Goal: Transaction & Acquisition: Purchase product/service

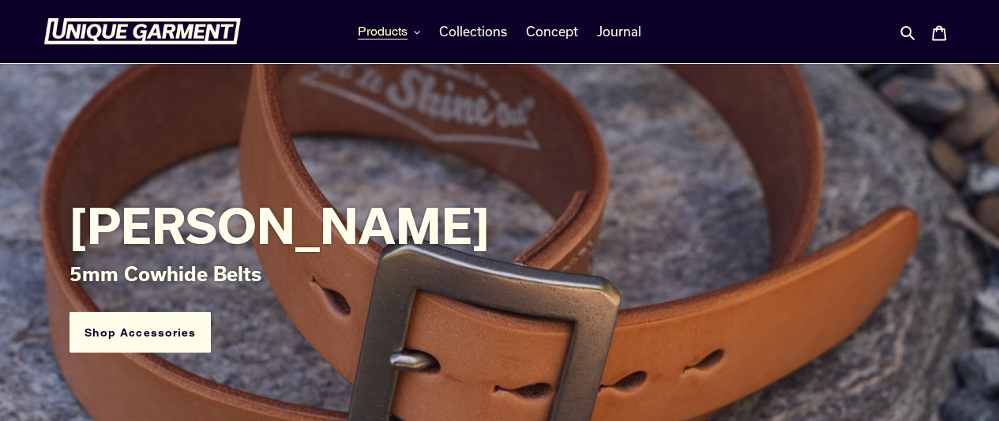
click at [403, 32] on span "Products" at bounding box center [383, 32] width 50 height 16
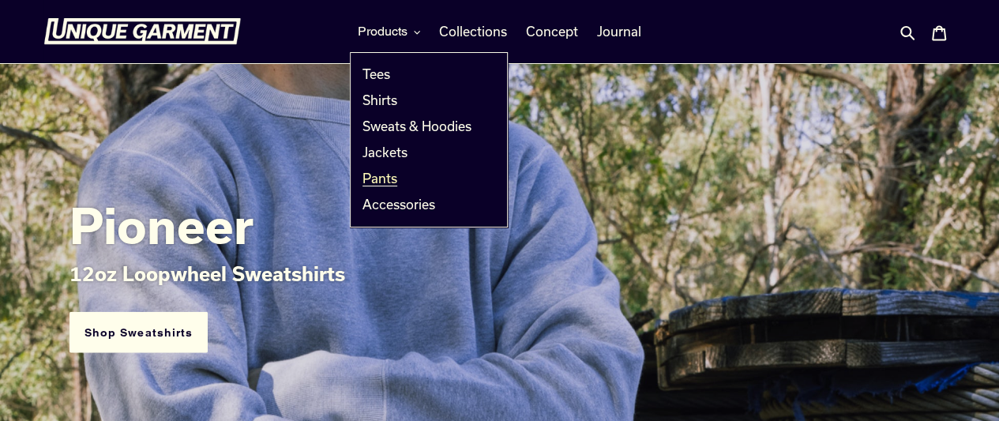
click at [373, 173] on span "Pants" at bounding box center [380, 179] width 35 height 16
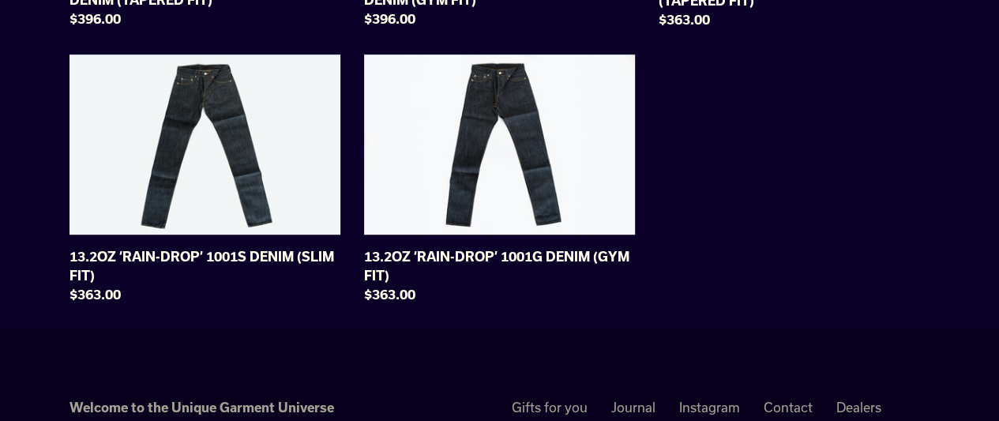
scroll to position [408, 0]
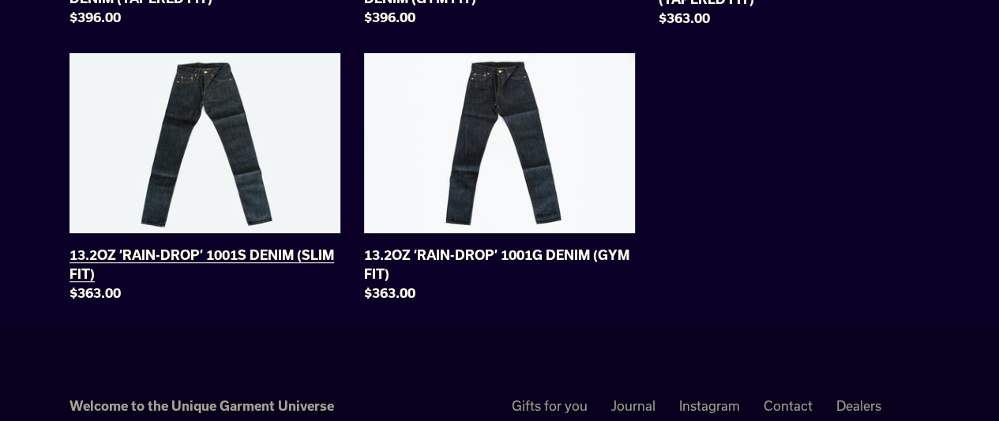
click at [173, 212] on link "13.2OZ ‘RAIN-DROP’ 1001S DENIM (SLIM FIT)" at bounding box center [205, 181] width 271 height 256
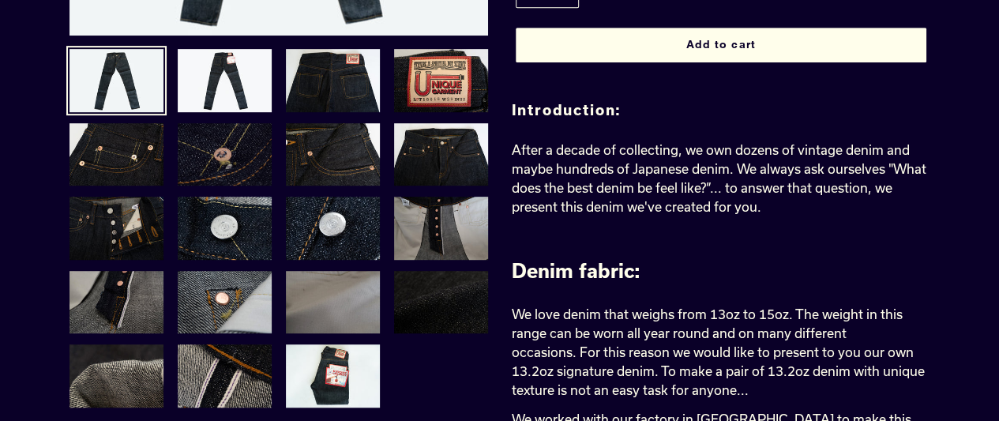
scroll to position [382, 0]
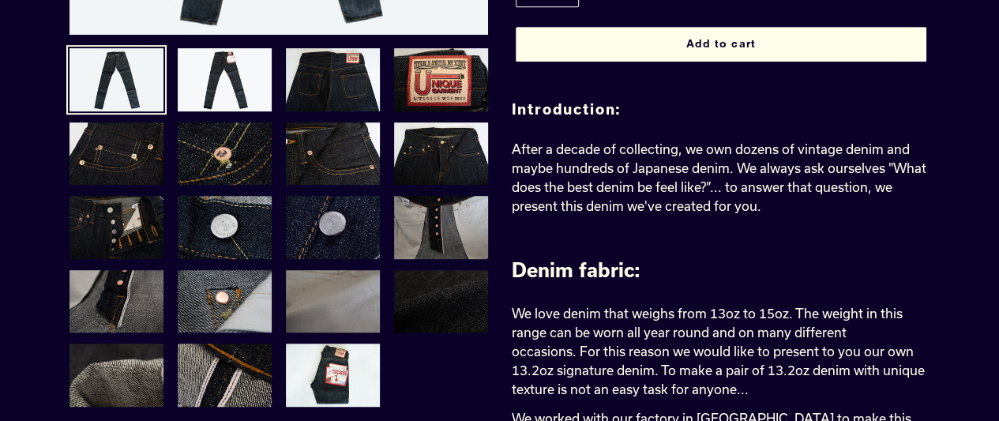
click at [329, 216] on img at bounding box center [332, 227] width 97 height 66
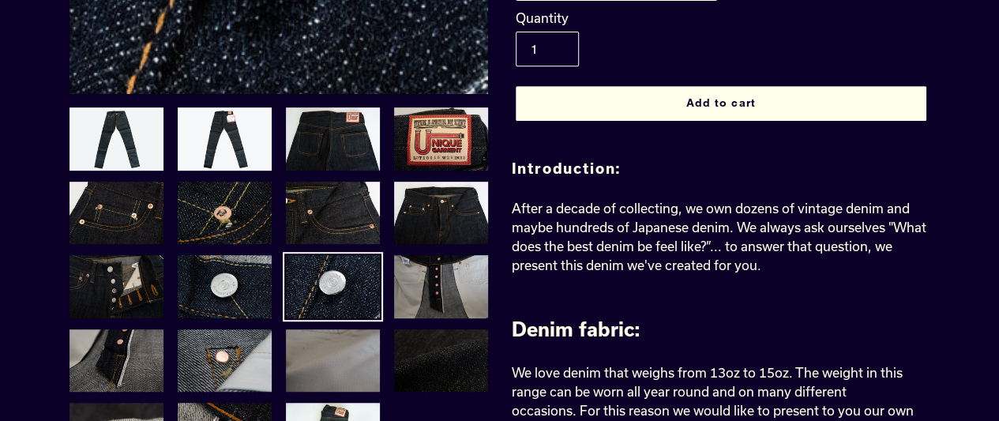
scroll to position [325, 0]
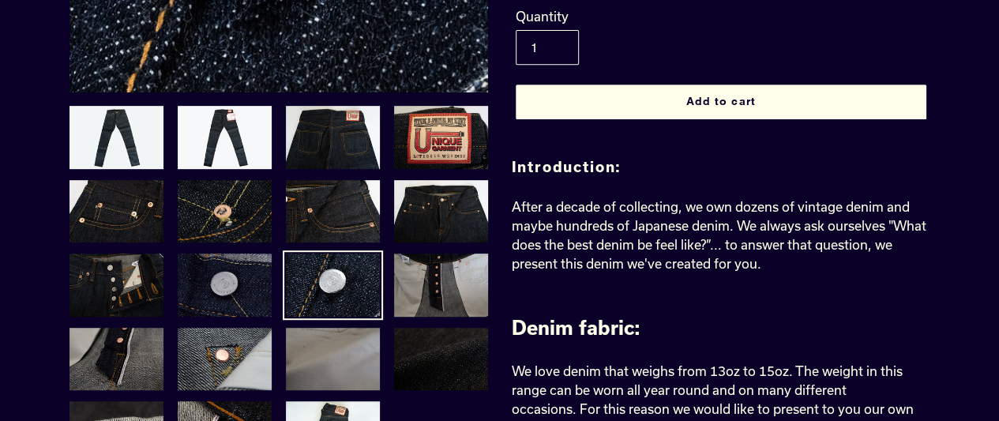
click at [229, 286] on img at bounding box center [224, 285] width 97 height 66
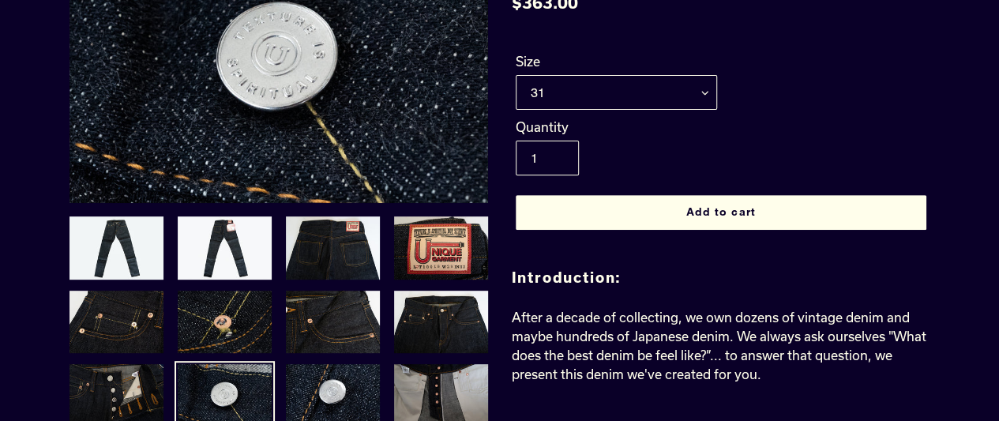
scroll to position [215, 0]
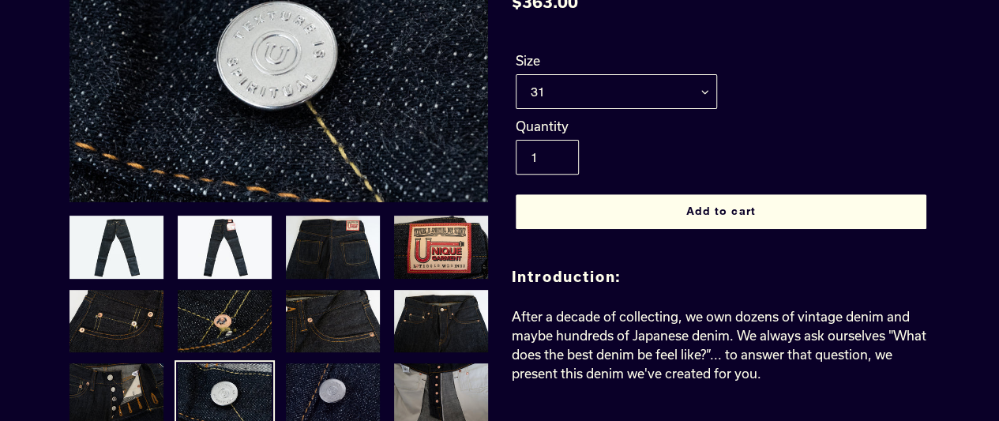
click at [337, 380] on img at bounding box center [332, 395] width 97 height 66
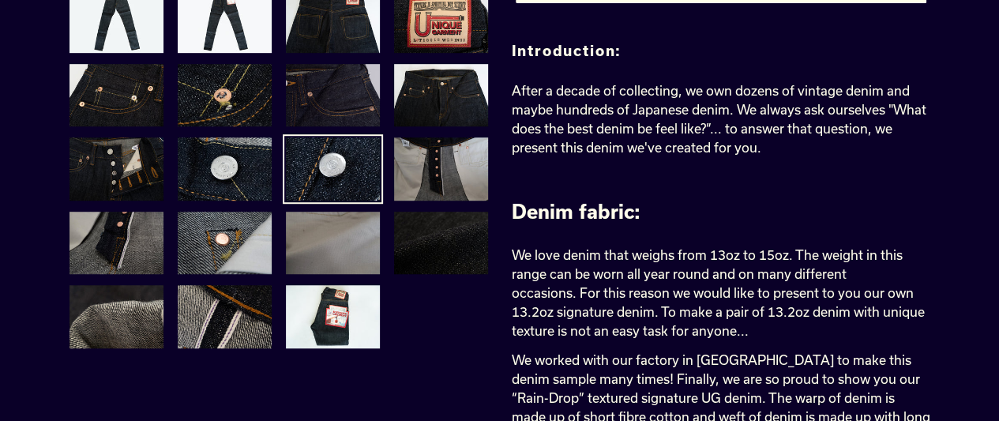
scroll to position [442, 0]
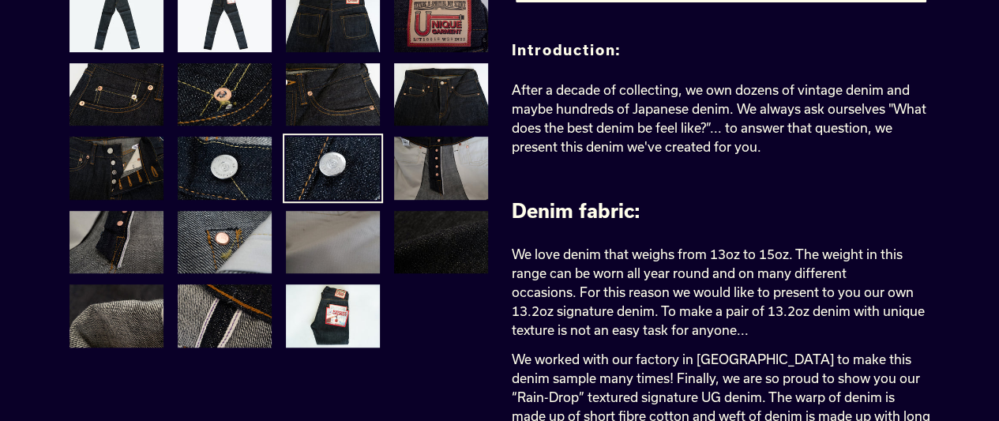
click at [458, 39] on img at bounding box center [441, 20] width 97 height 66
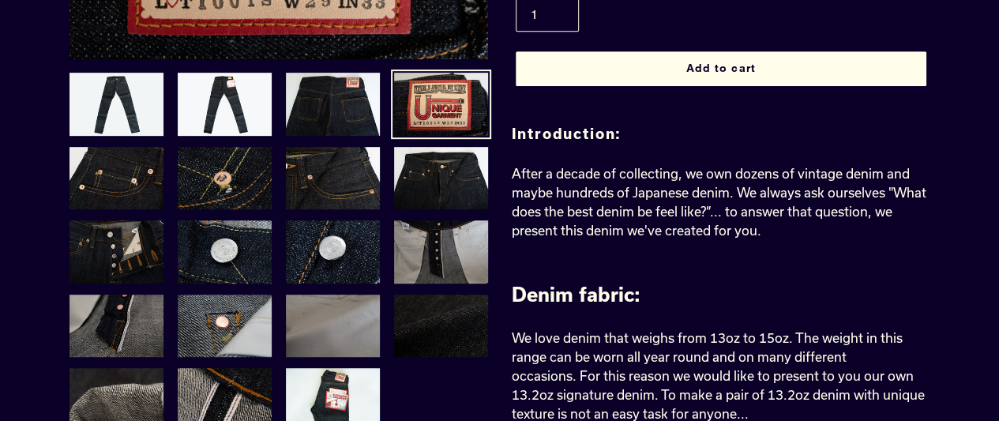
scroll to position [359, 0]
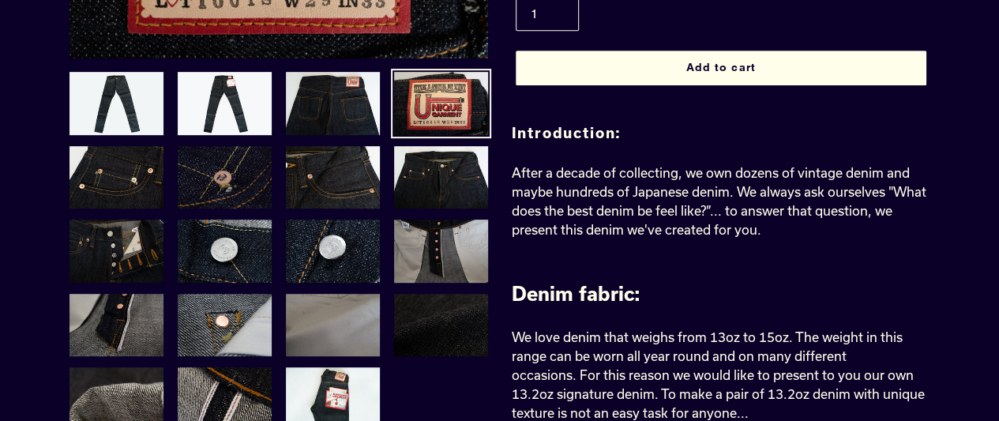
click at [253, 190] on img at bounding box center [224, 178] width 97 height 66
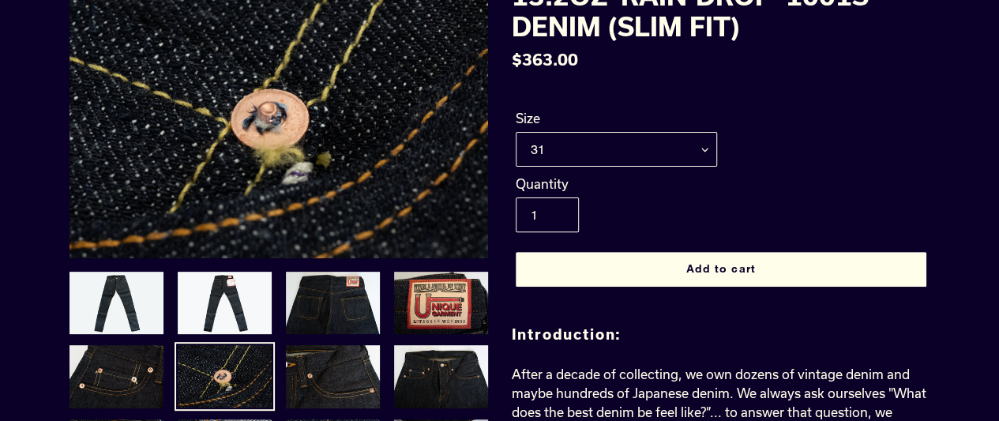
scroll to position [156, 0]
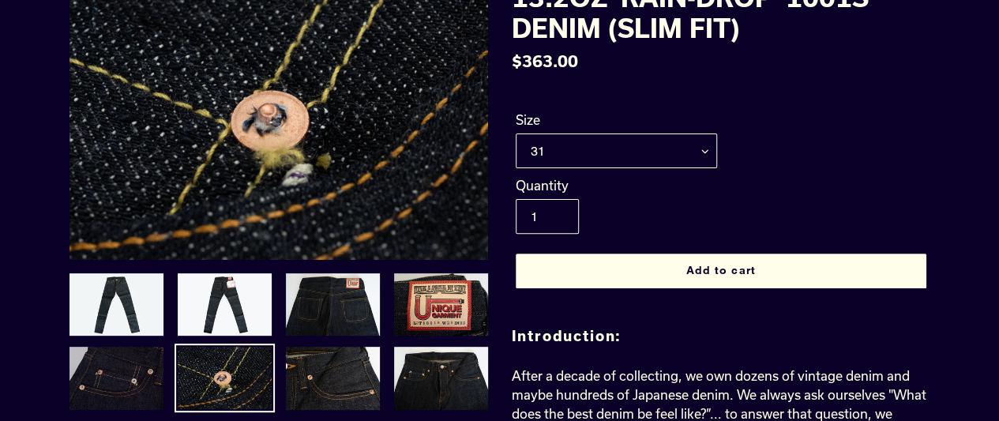
click at [126, 401] on img at bounding box center [116, 378] width 97 height 66
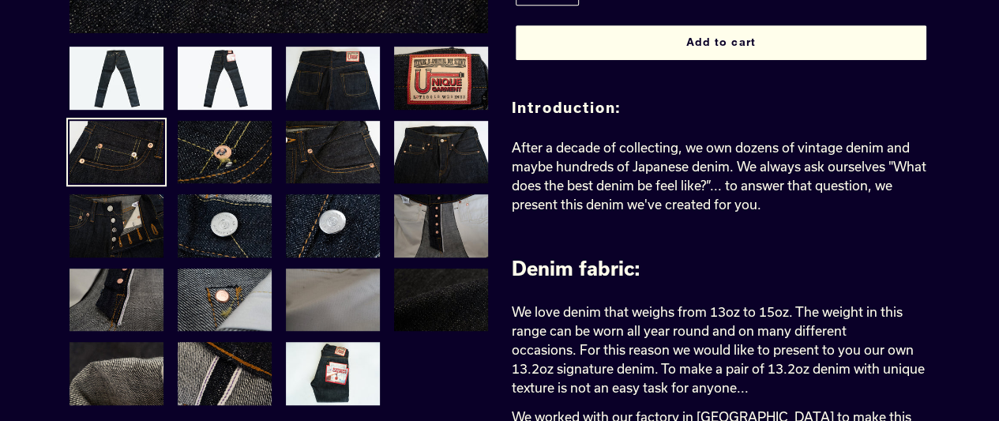
scroll to position [386, 0]
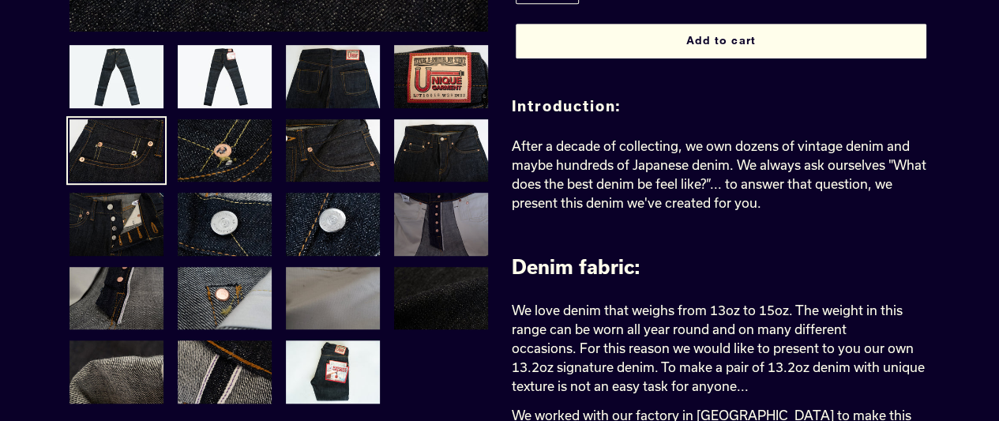
click at [431, 232] on img at bounding box center [441, 224] width 97 height 66
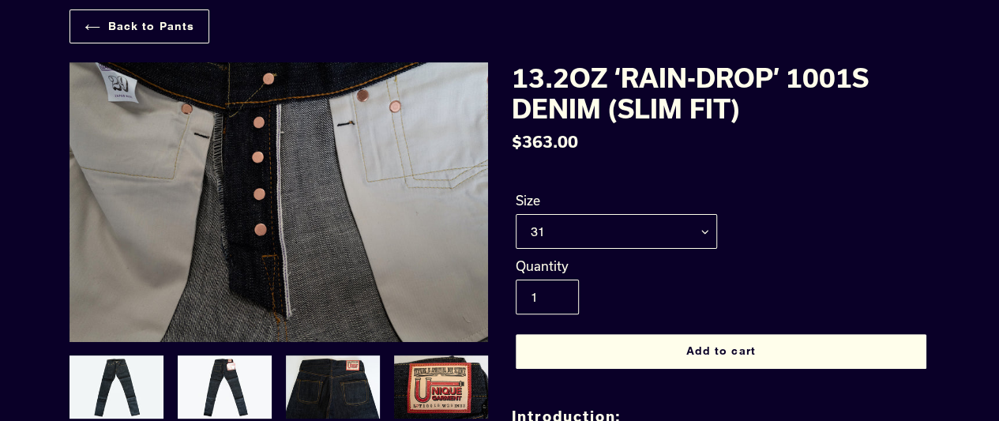
scroll to position [74, 0]
